Goal: Share content: Share content

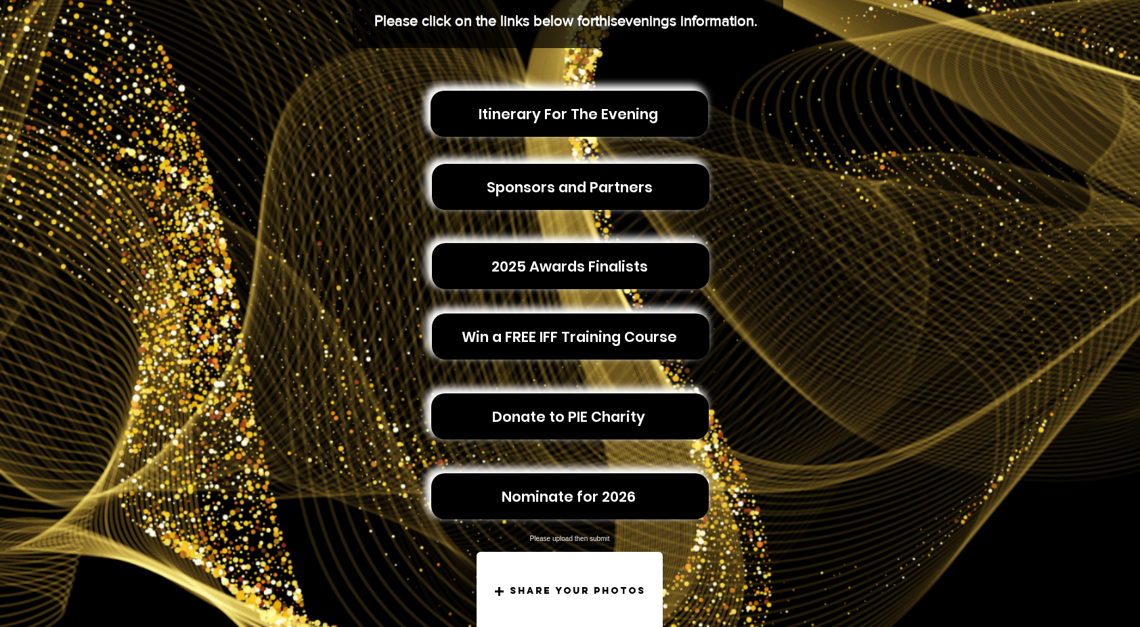
scroll to position [264, 0]
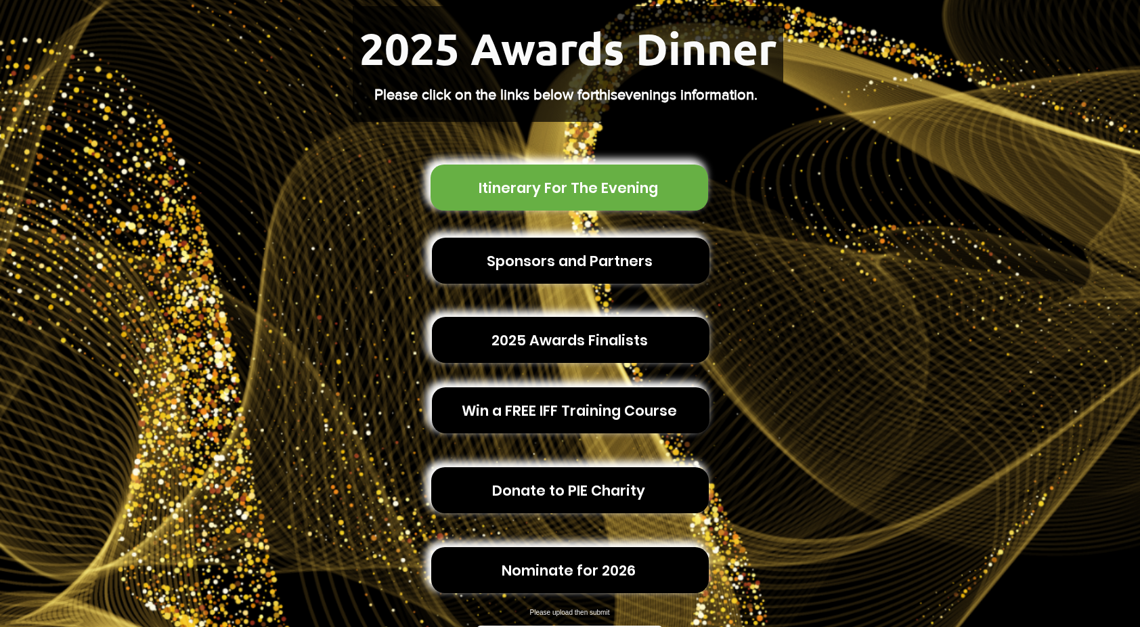
click at [608, 182] on span "Itinerary For The Evening" at bounding box center [568, 187] width 179 height 21
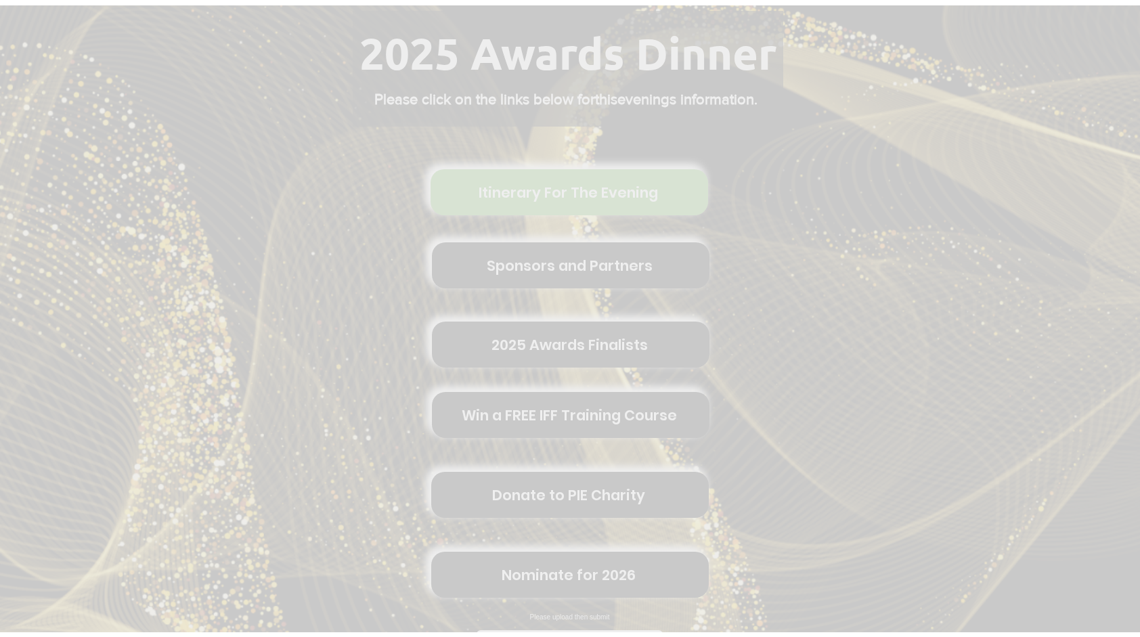
scroll to position [0, 0]
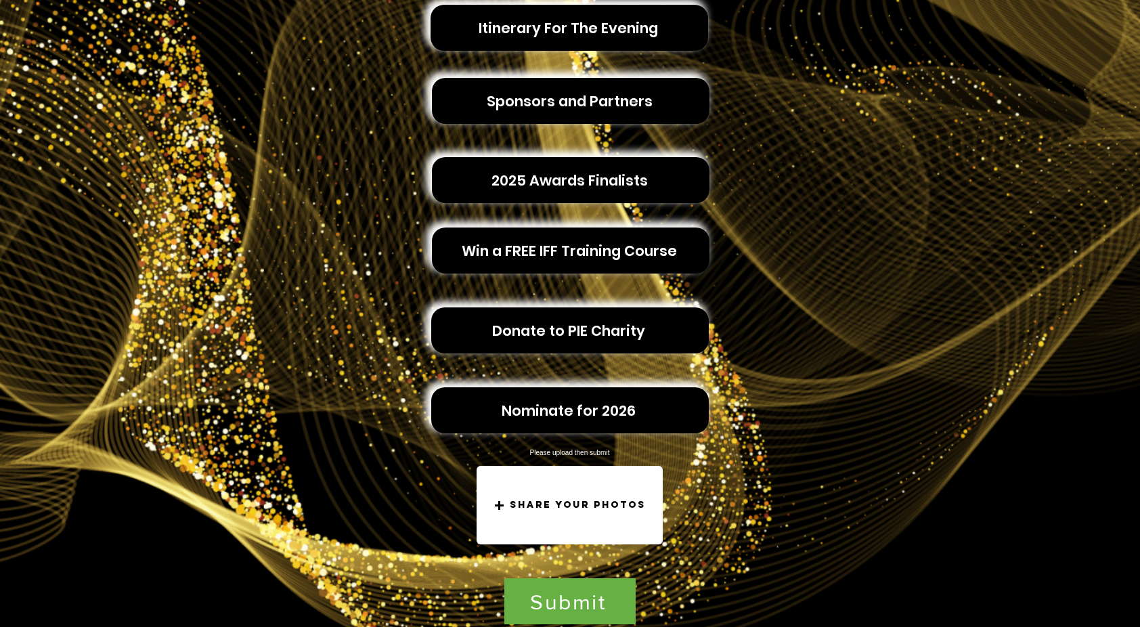
scroll to position [619, 0]
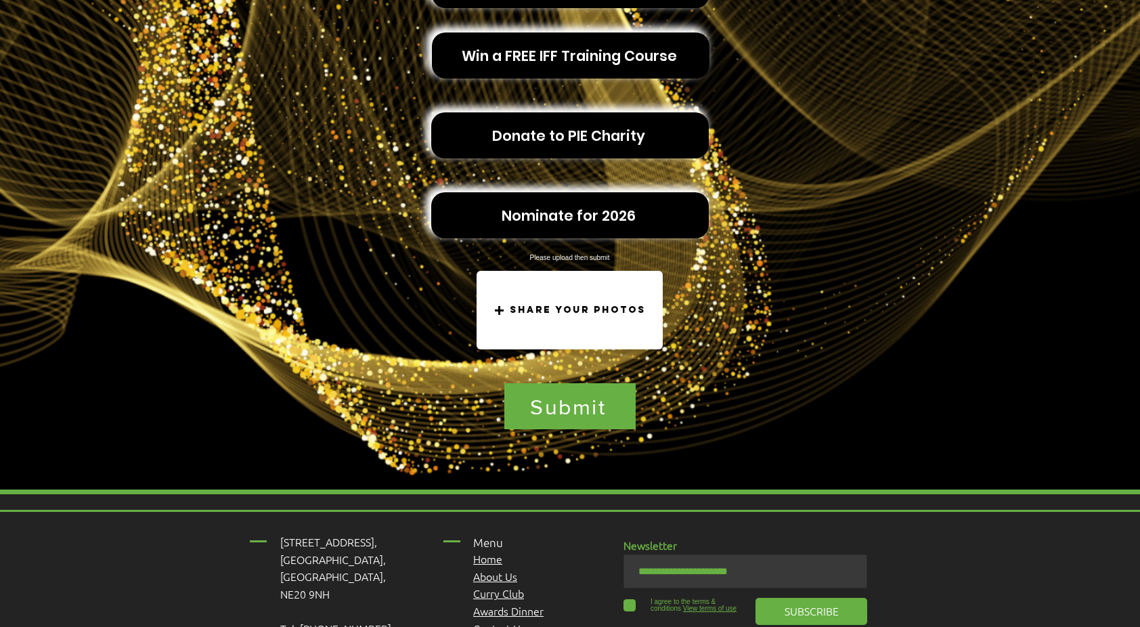
click at [504, 310] on rect "main content" at bounding box center [499, 311] width 9 height 2
type input "**********"
click at [529, 355] on div "AMAN-CHAHAL.JPG was successfully selected. Delete File AMAN-CHAHAL.JPG" at bounding box center [527, 362] width 16 height 16
click at [501, 310] on rect "main content" at bounding box center [499, 311] width 9 height 2
type input "**********"
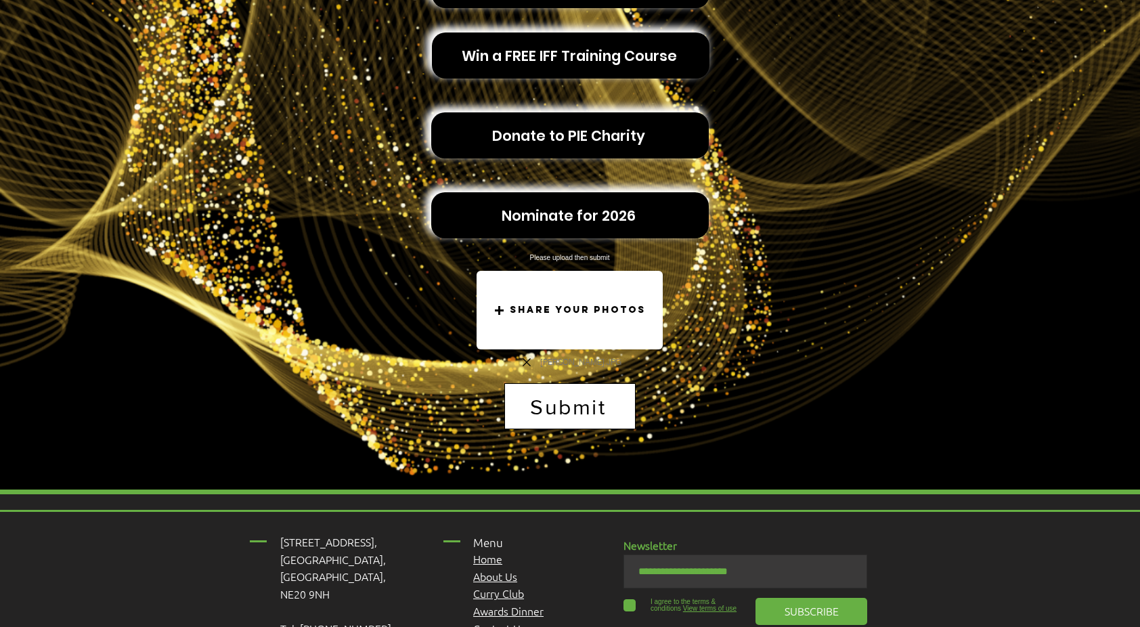
click at [542, 402] on span "Submit" at bounding box center [568, 407] width 77 height 24
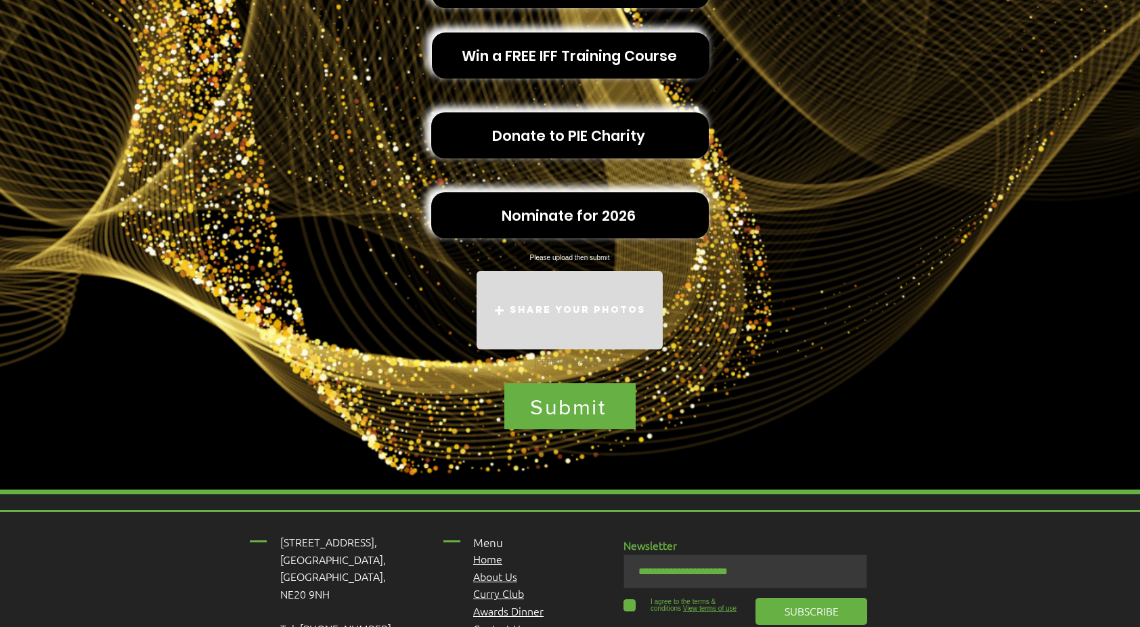
click at [526, 316] on div "Share your photos" at bounding box center [570, 310] width 186 height 79
click at [508, 305] on div "Share your photos" at bounding box center [570, 310] width 186 height 79
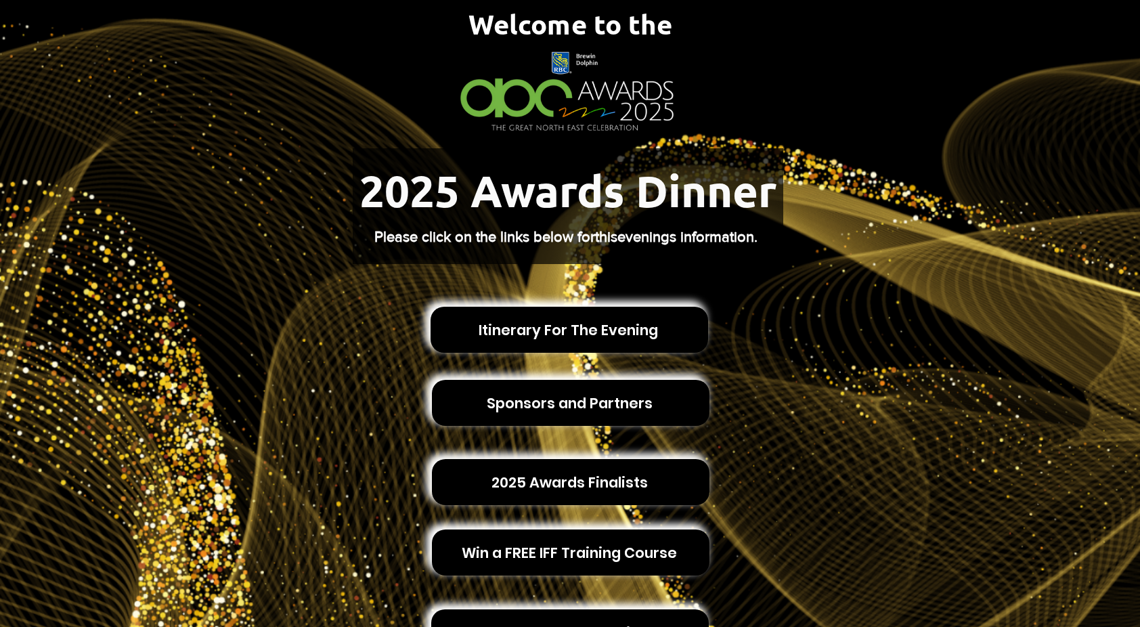
scroll to position [177, 0]
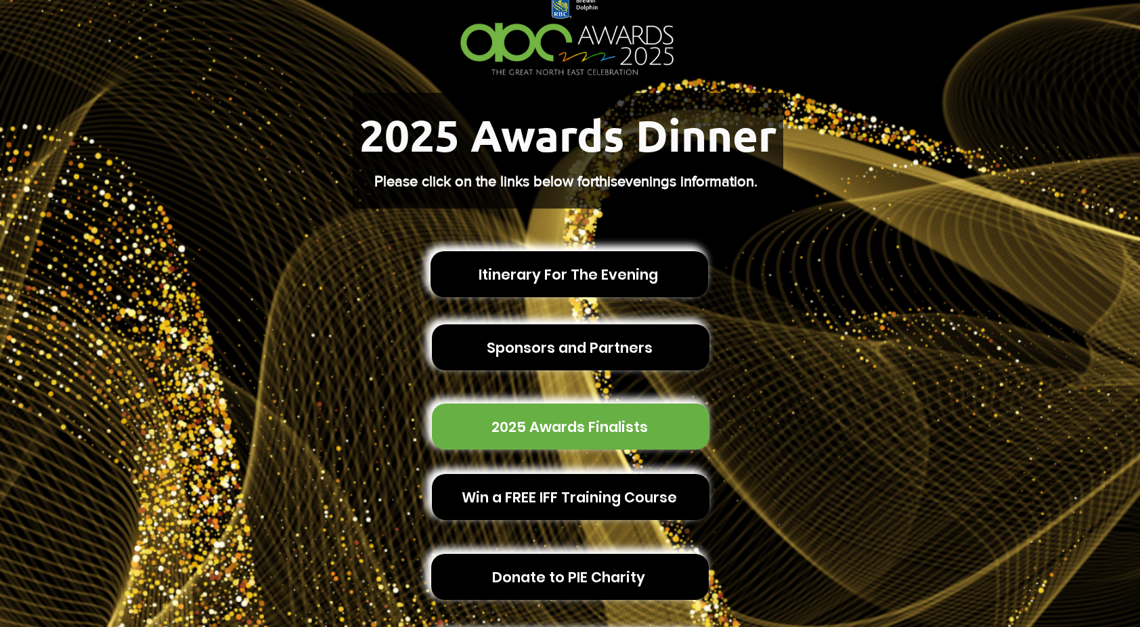
click at [588, 417] on span "2025 Awards Finalists" at bounding box center [570, 427] width 156 height 21
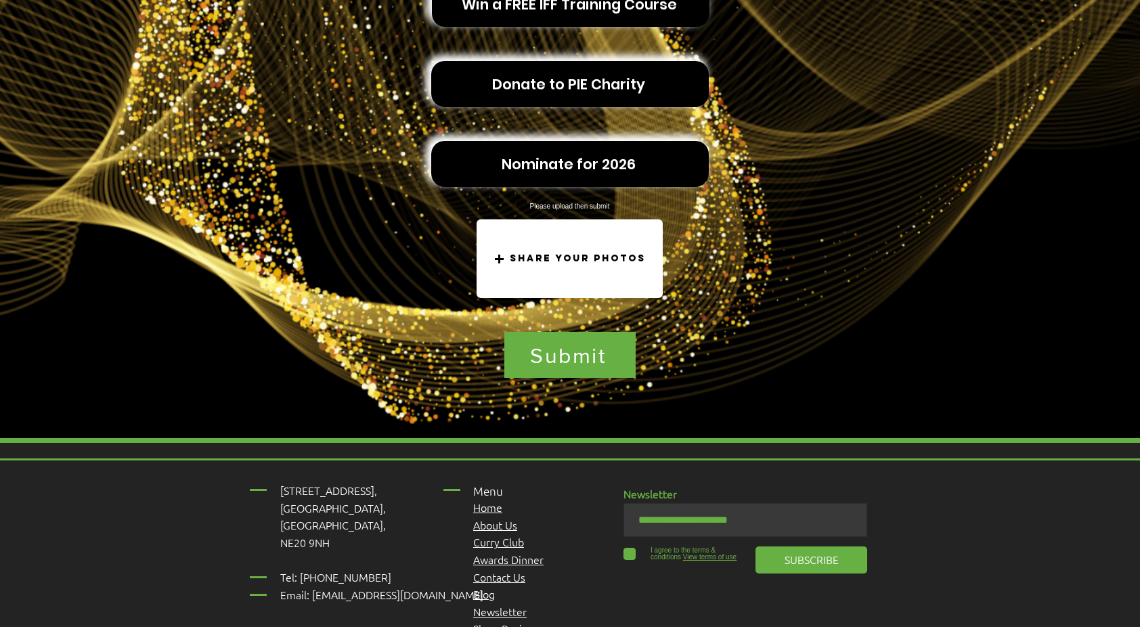
scroll to position [672, 0]
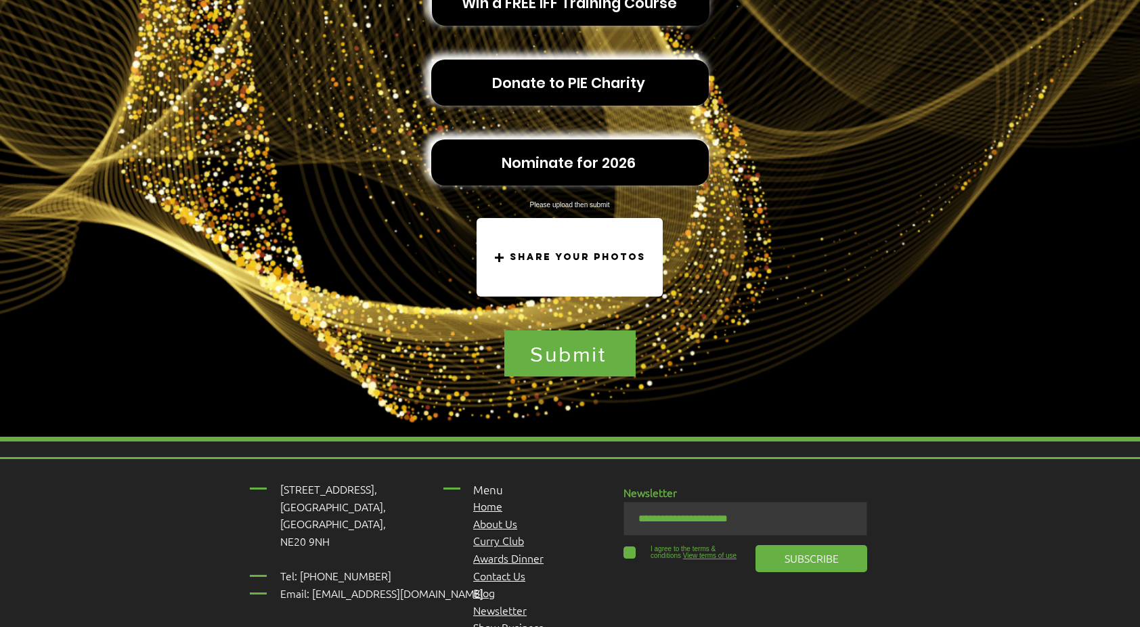
click at [578, 255] on span "Share your photos" at bounding box center [578, 258] width 136 height 12
type input "**********"
click at [555, 304] on div "AC.png was successfully selected. Delete File AC.png" at bounding box center [553, 309] width 16 height 16
click at [509, 253] on div "Share your photos" at bounding box center [570, 257] width 186 height 79
type input "**********"
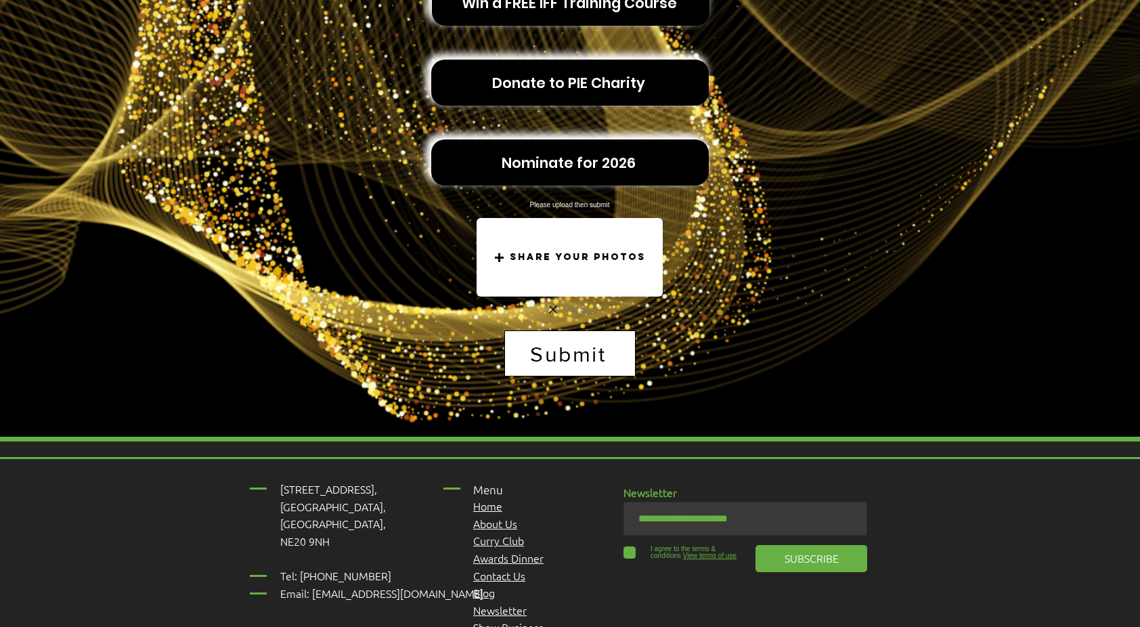
click at [580, 361] on span "Submit" at bounding box center [570, 353] width 130 height 45
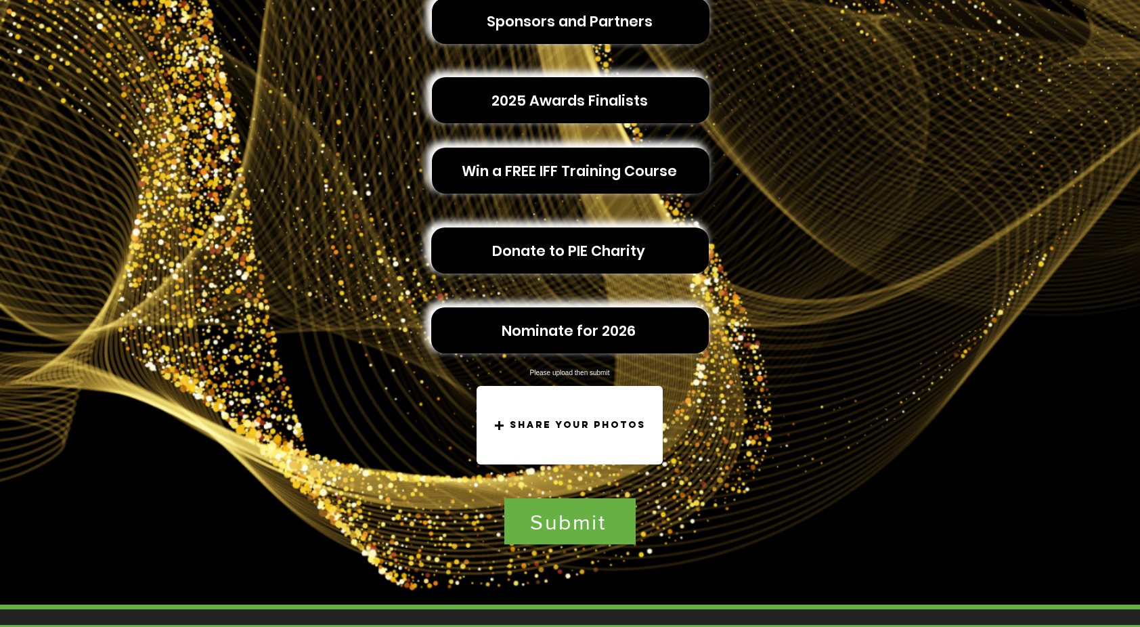
scroll to position [0, 0]
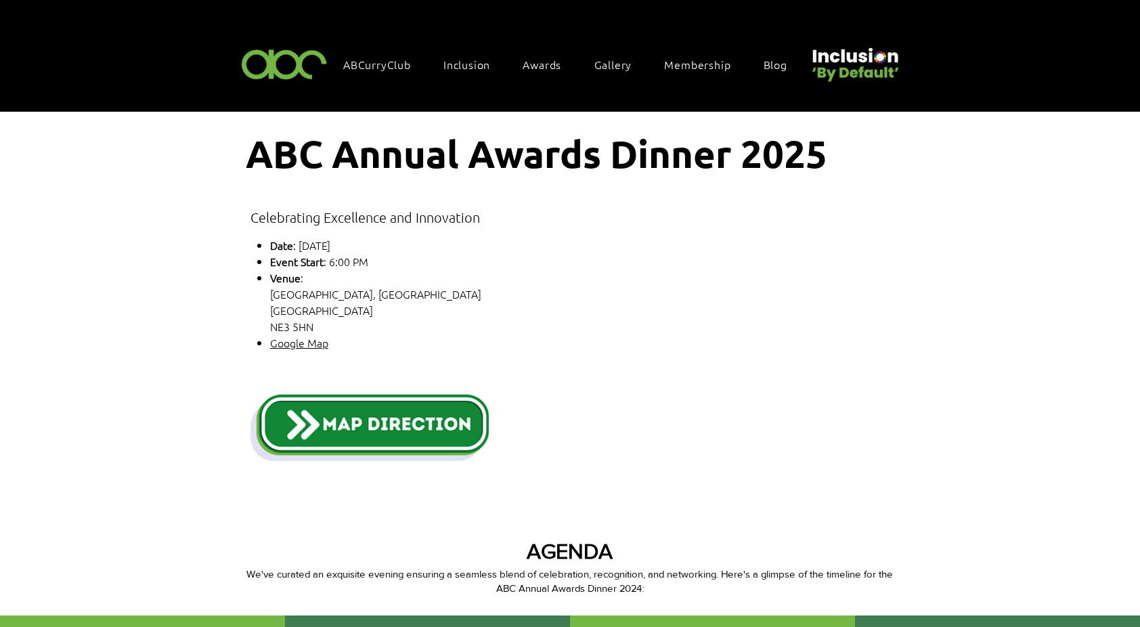
click at [417, 417] on img "main content" at bounding box center [370, 427] width 238 height 74
